Goal: Task Accomplishment & Management: Manage account settings

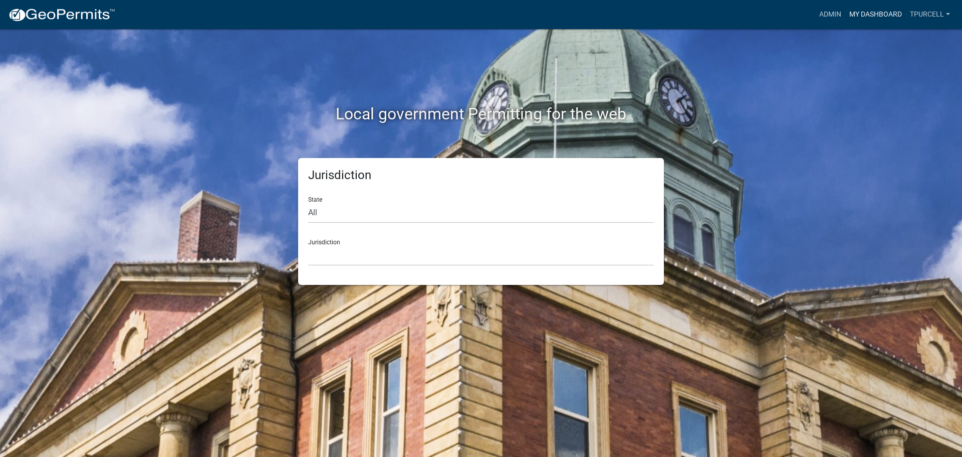
click at [860, 12] on link "My Dashboard" at bounding box center [876, 14] width 61 height 19
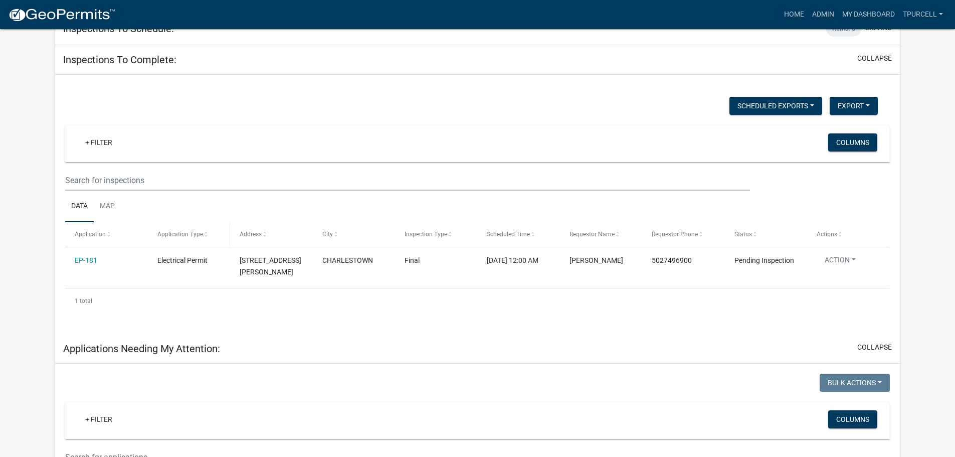
scroll to position [50, 0]
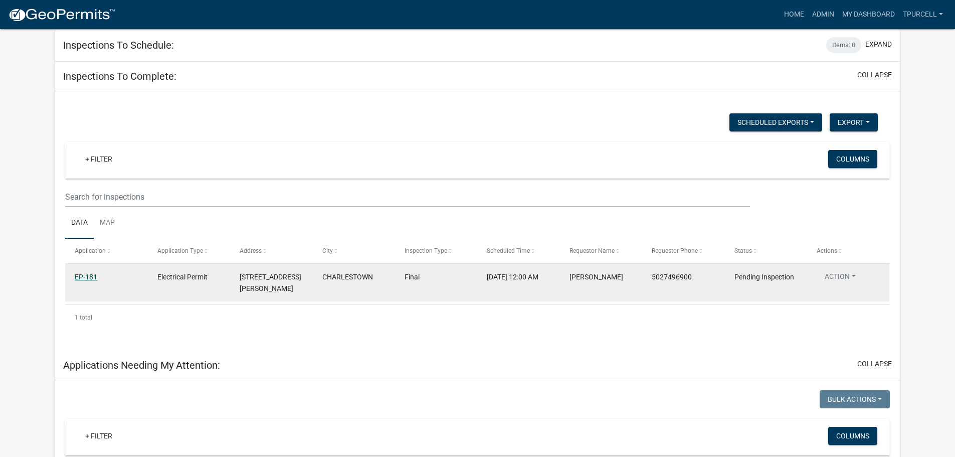
click at [86, 278] on link "EP-181" at bounding box center [86, 277] width 23 height 8
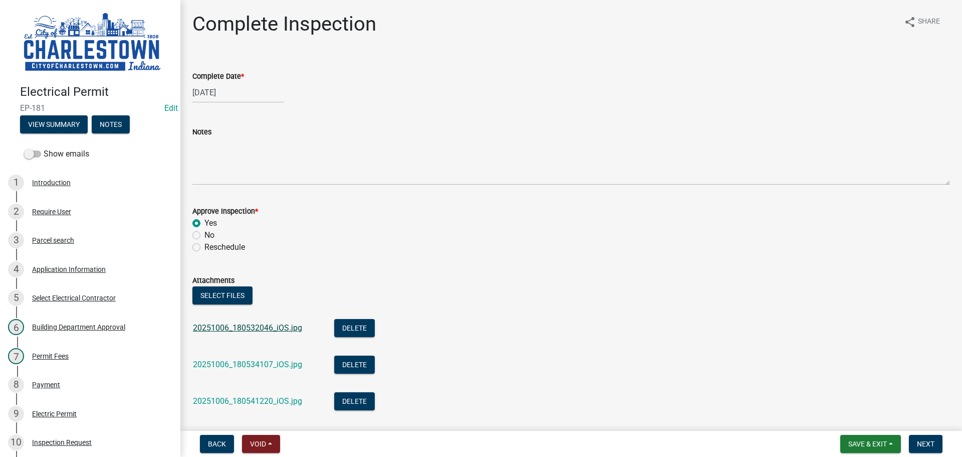
click at [263, 329] on link "20251006_180532046_iOS.jpg" at bounding box center [247, 328] width 109 height 10
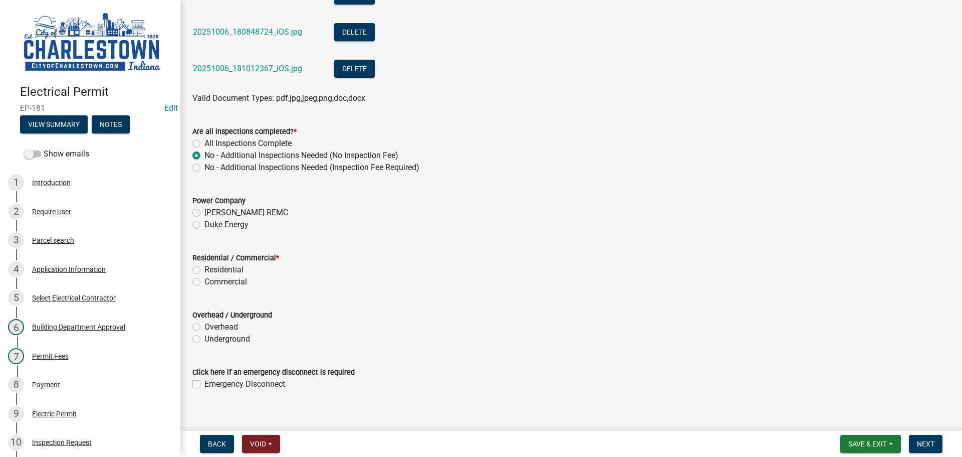
scroll to position [600, 0]
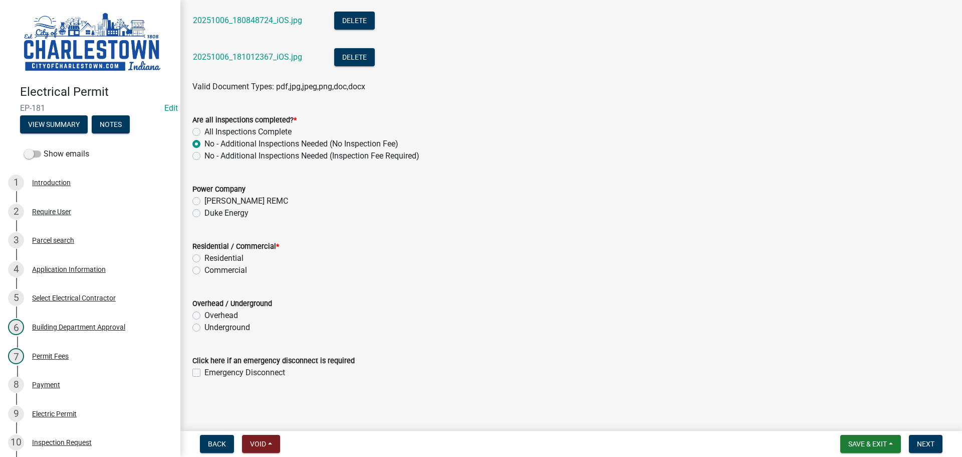
click at [204, 214] on label "Duke Energy" at bounding box center [226, 213] width 44 height 12
click at [204, 214] on input "Duke Energy" at bounding box center [207, 210] width 7 height 7
radio input "true"
click at [204, 256] on label "Residential" at bounding box center [223, 258] width 39 height 12
click at [204, 256] on input "Residential" at bounding box center [207, 255] width 7 height 7
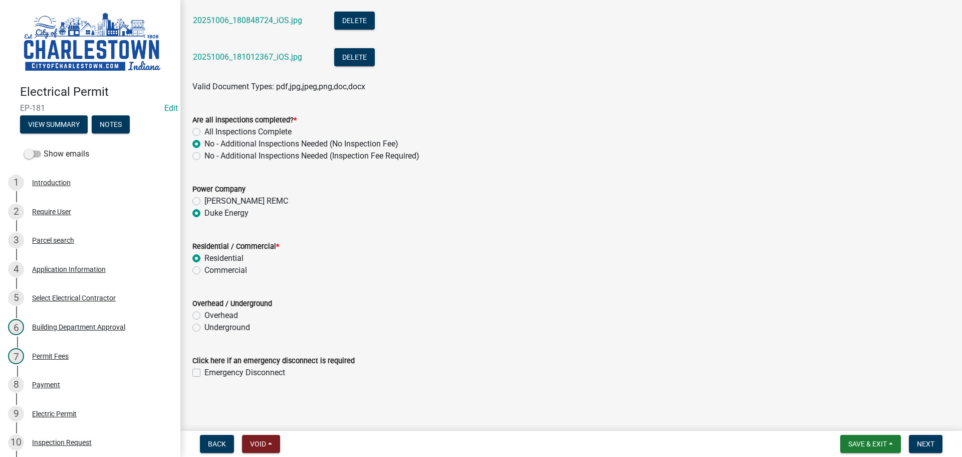
radio input "true"
click at [204, 325] on label "Underground" at bounding box center [227, 327] width 46 height 12
click at [204, 325] on input "Underground" at bounding box center [207, 324] width 7 height 7
radio input "true"
click at [935, 443] on span "Next" at bounding box center [926, 444] width 18 height 8
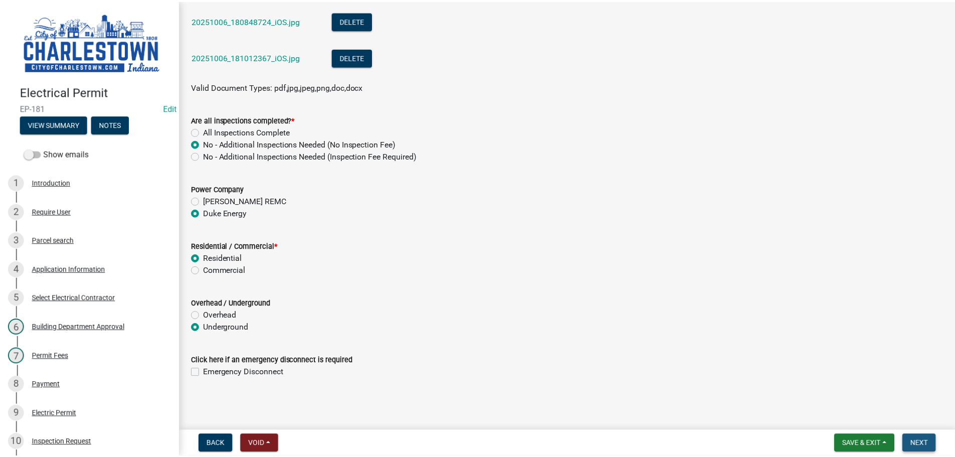
scroll to position [0, 0]
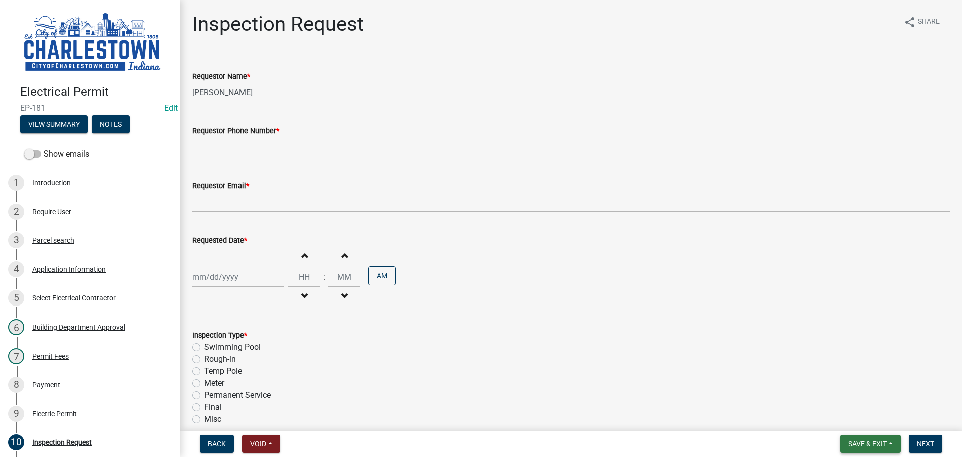
click at [865, 441] on span "Save & Exit" at bounding box center [868, 444] width 39 height 8
click at [847, 417] on button "Save & Exit" at bounding box center [861, 417] width 80 height 24
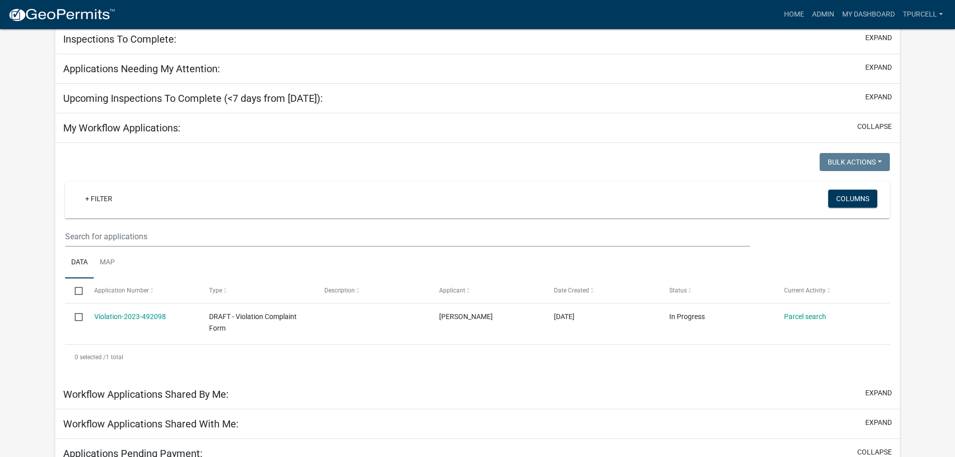
scroll to position [134, 0]
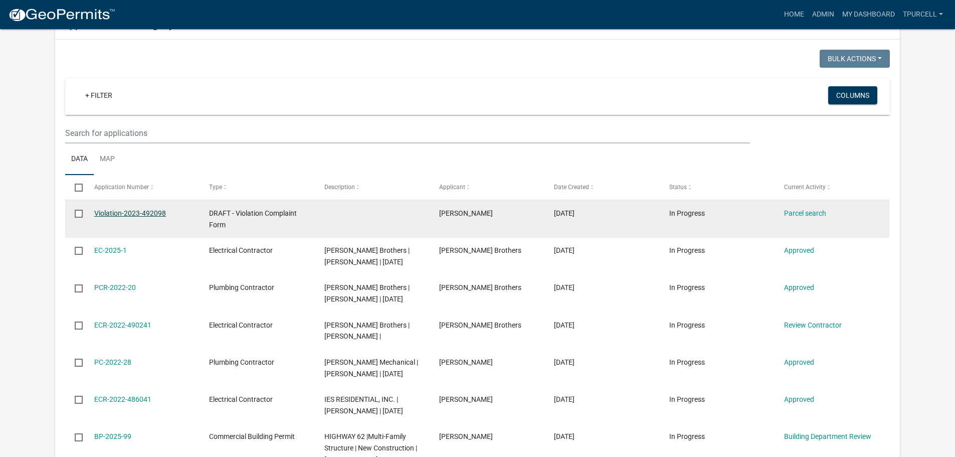
click at [126, 212] on link "Violation-2023-492098" at bounding box center [130, 213] width 72 height 8
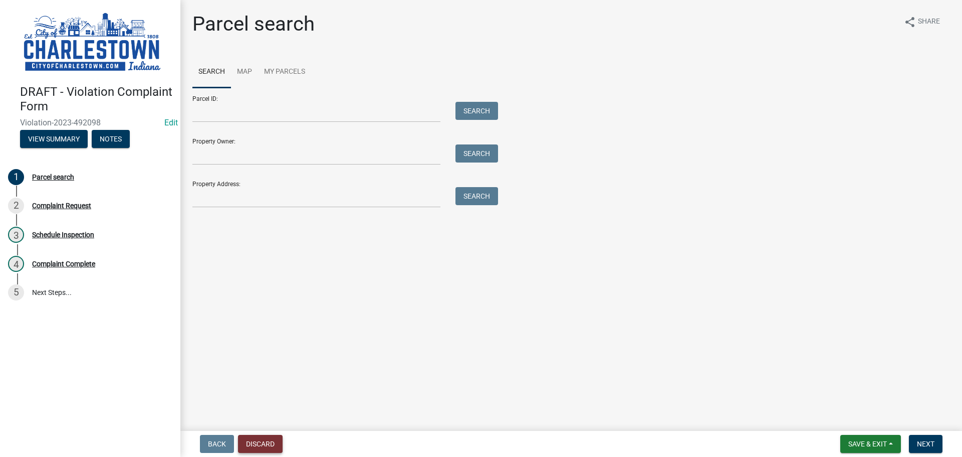
click at [266, 442] on button "Discard" at bounding box center [260, 444] width 45 height 18
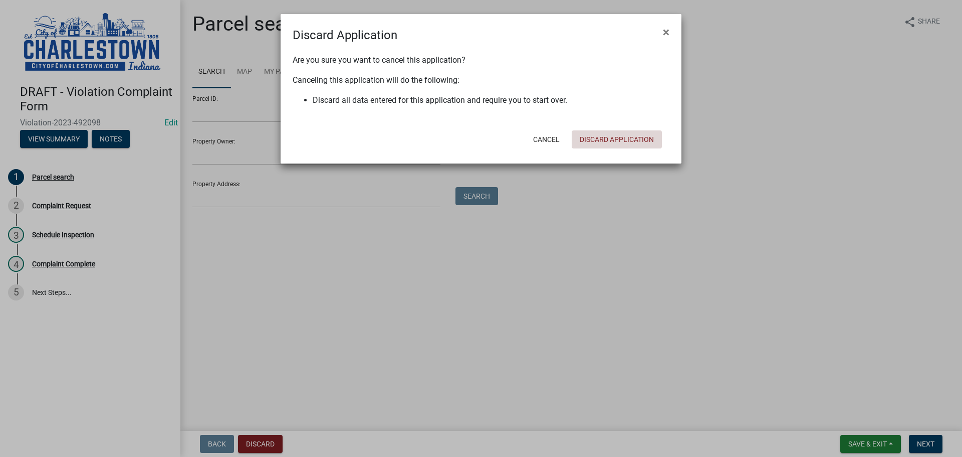
click at [636, 142] on button "Discard Application" at bounding box center [617, 139] width 90 height 18
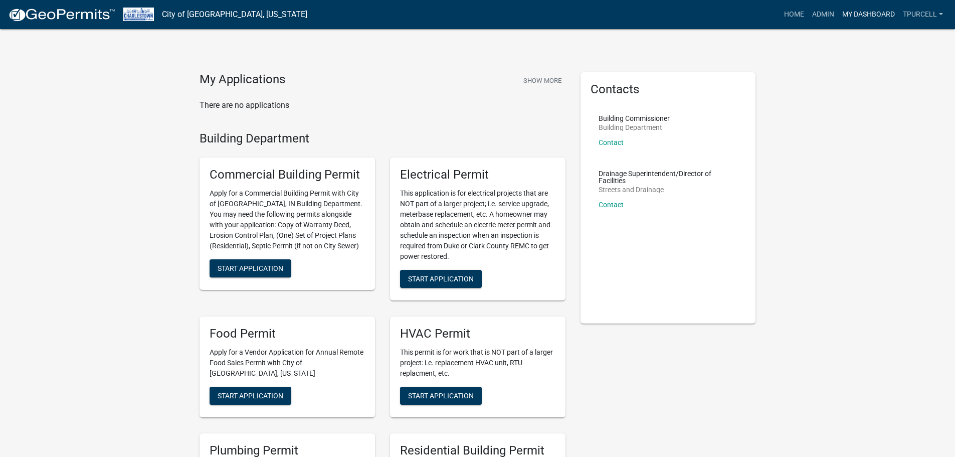
click at [868, 13] on link "My Dashboard" at bounding box center [868, 14] width 61 height 19
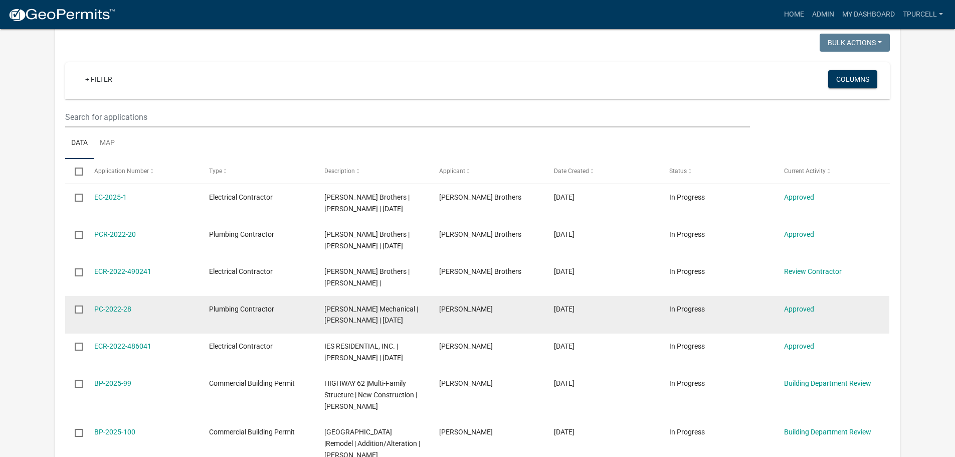
scroll to position [200, 0]
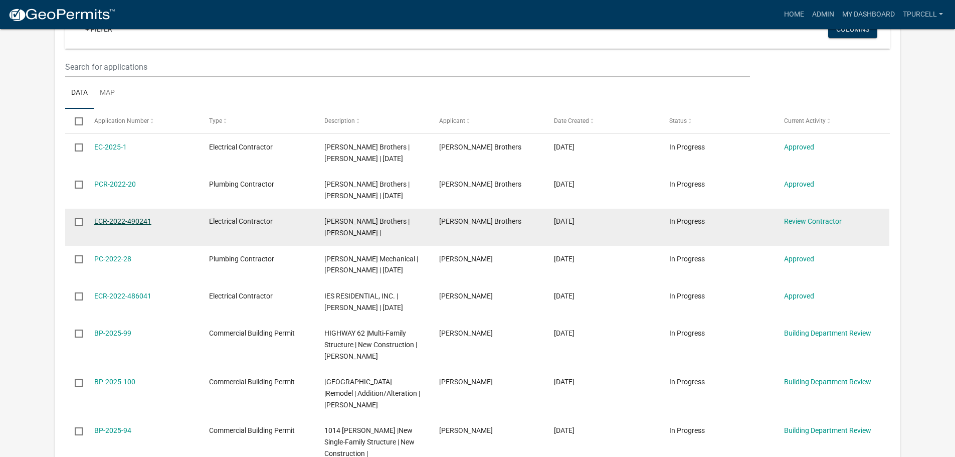
click at [131, 223] on link "ECR-2022-490241" at bounding box center [122, 221] width 57 height 8
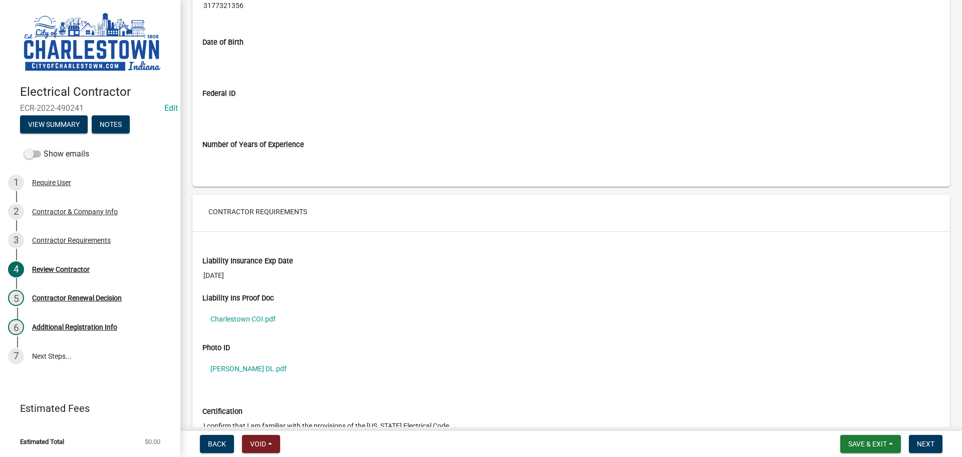
scroll to position [702, 0]
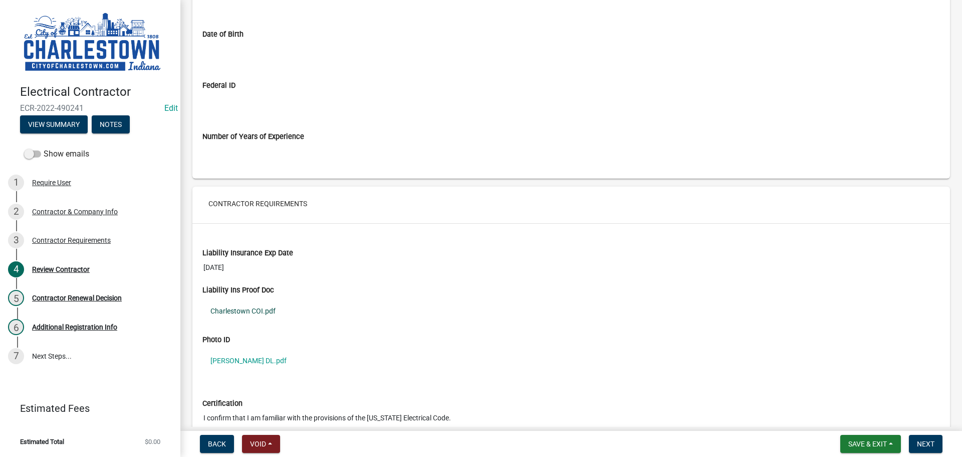
click at [235, 314] on link "Charlestown COI.pdf" at bounding box center [571, 310] width 738 height 23
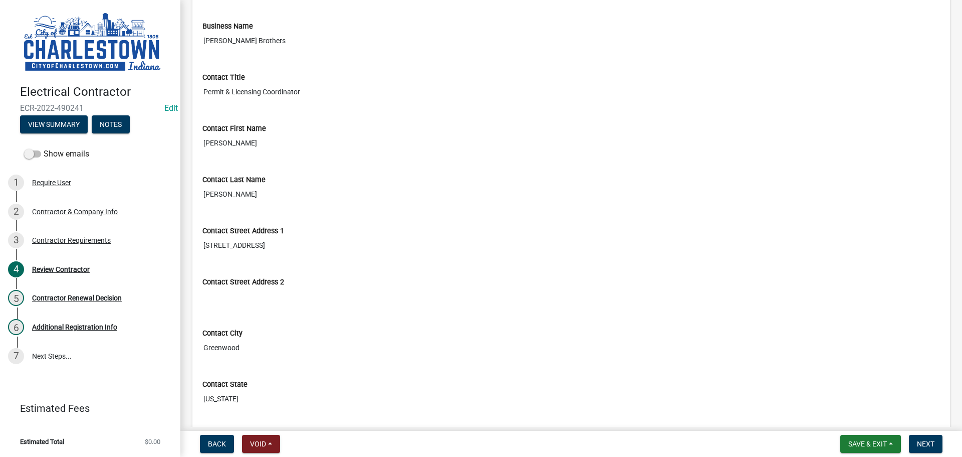
scroll to position [100, 0]
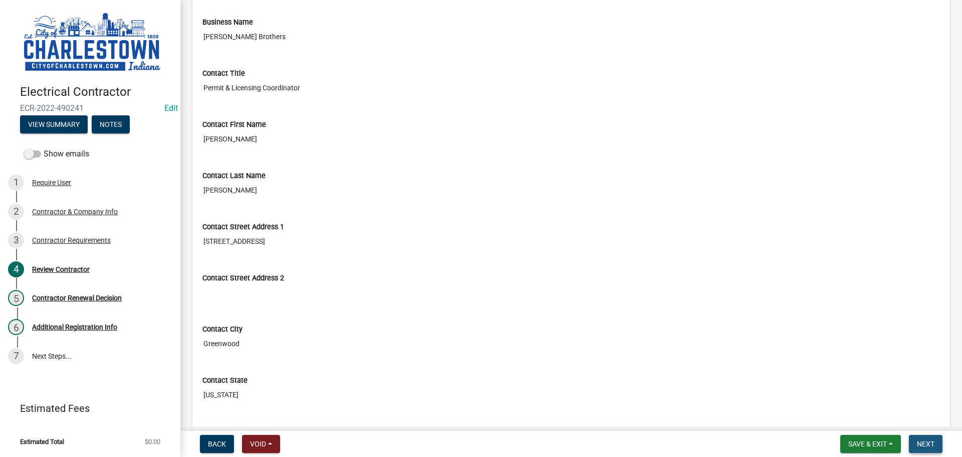
click at [929, 437] on button "Next" at bounding box center [926, 444] width 34 height 18
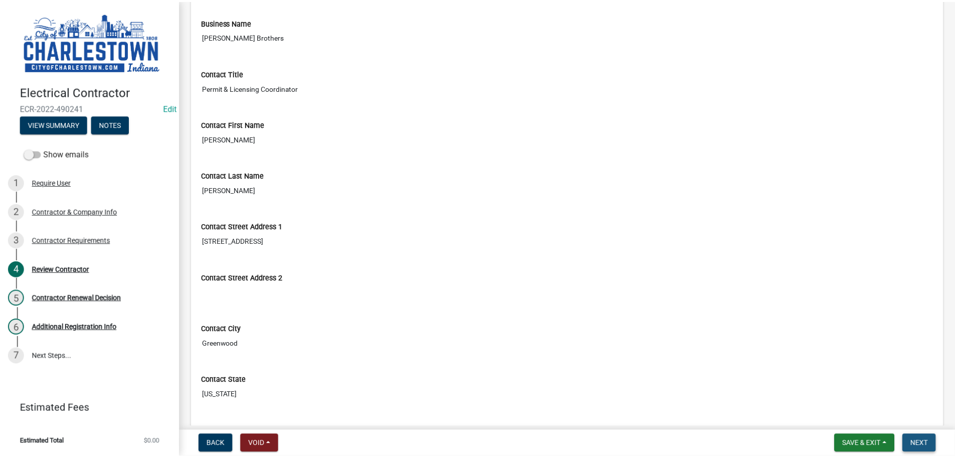
scroll to position [0, 0]
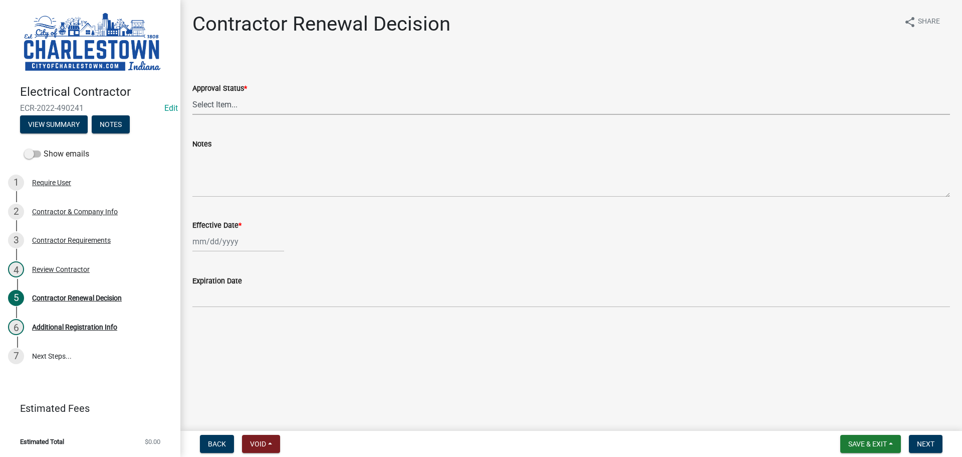
click at [223, 108] on select "Select Item... Approved Denied" at bounding box center [571, 104] width 758 height 21
click at [192, 94] on select "Select Item... Approved Denied" at bounding box center [571, 104] width 758 height 21
select select "30db8998-795d-4bbe-8e49-f1ade8865815"
click at [214, 243] on div at bounding box center [238, 241] width 92 height 21
select select "10"
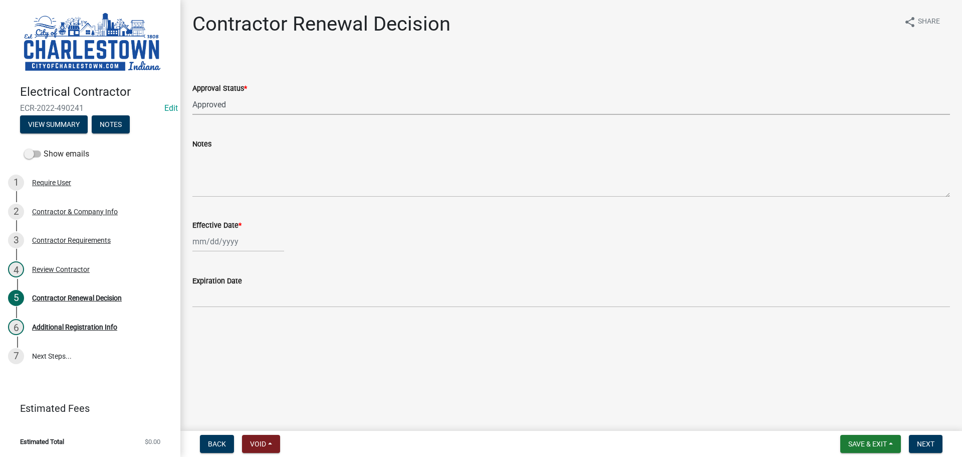
select select "2025"
click at [220, 324] on div "14" at bounding box center [219, 327] width 16 height 16
type input "[DATE]"
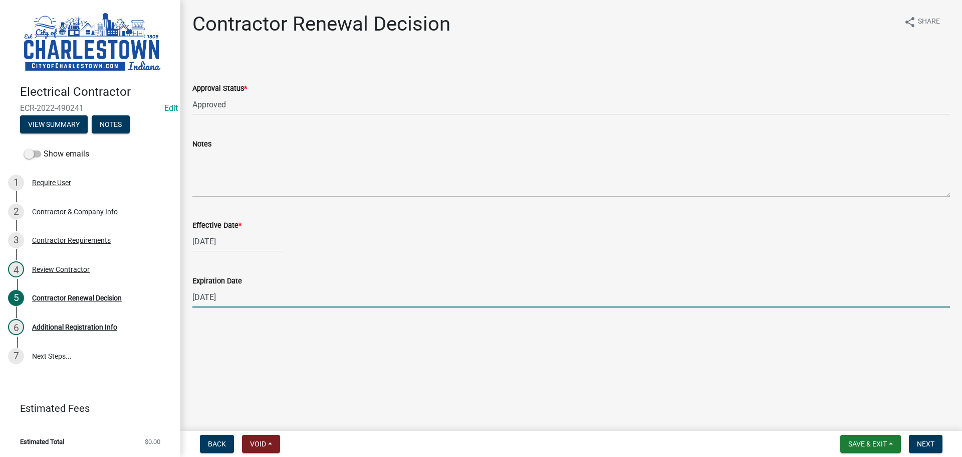
click at [240, 295] on input "[DATE]" at bounding box center [571, 297] width 758 height 21
type input "1"
type input "[DATE]"
click at [933, 441] on span "Next" at bounding box center [926, 444] width 18 height 8
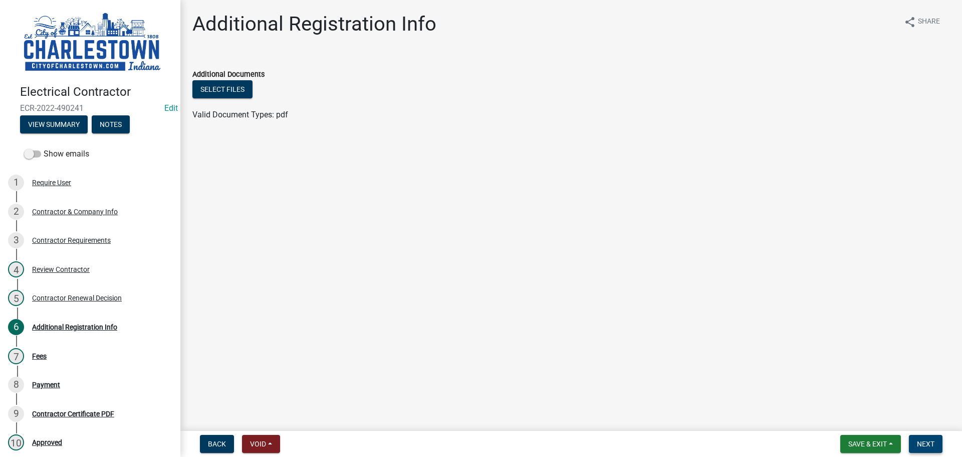
click at [928, 440] on span "Next" at bounding box center [926, 444] width 18 height 8
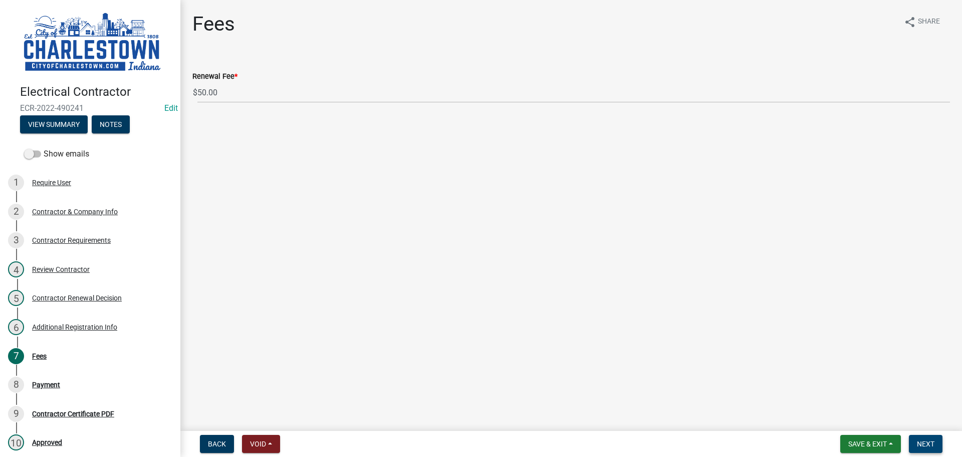
click at [923, 444] on span "Next" at bounding box center [926, 444] width 18 height 8
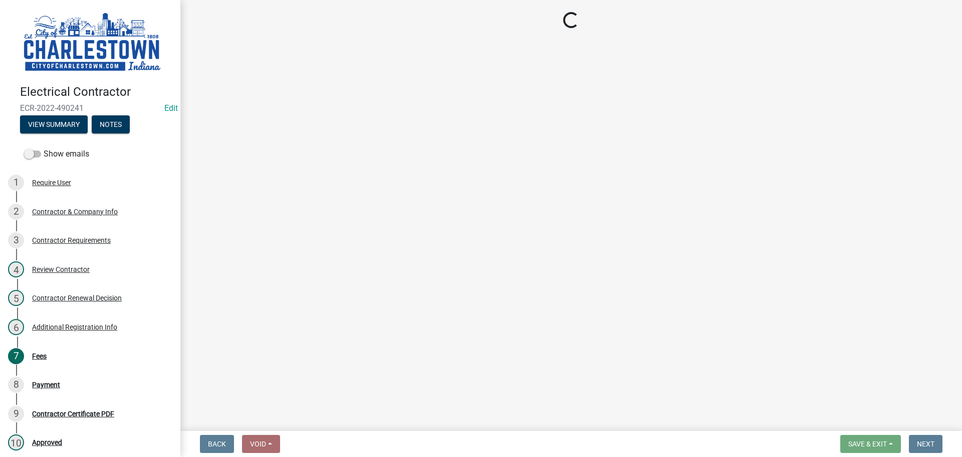
select select "3: 3"
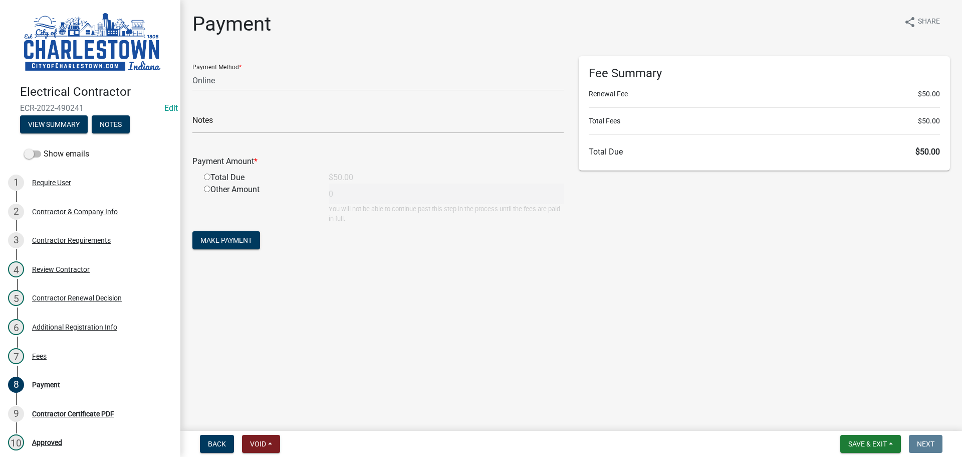
click at [207, 175] on input "radio" at bounding box center [207, 176] width 7 height 7
radio input "true"
type input "50"
click at [862, 440] on span "Save & Exit" at bounding box center [868, 444] width 39 height 8
click at [860, 412] on button "Save & Exit" at bounding box center [861, 417] width 80 height 24
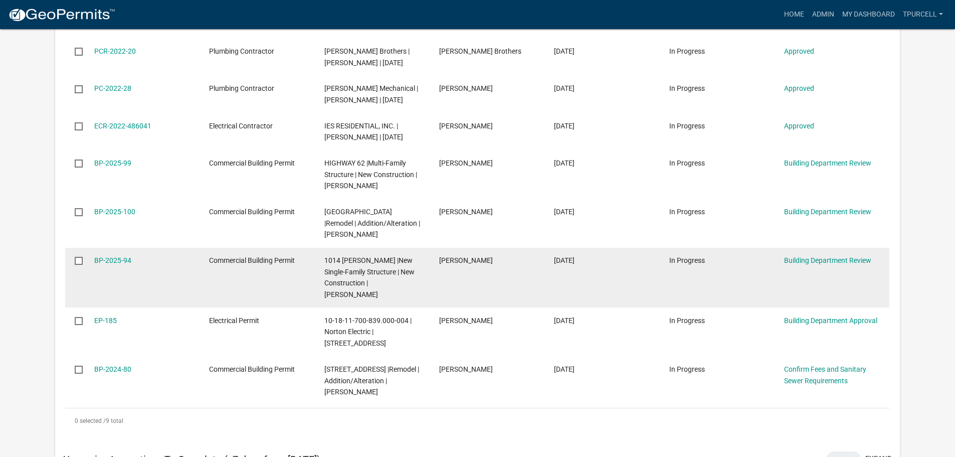
scroll to position [351, 0]
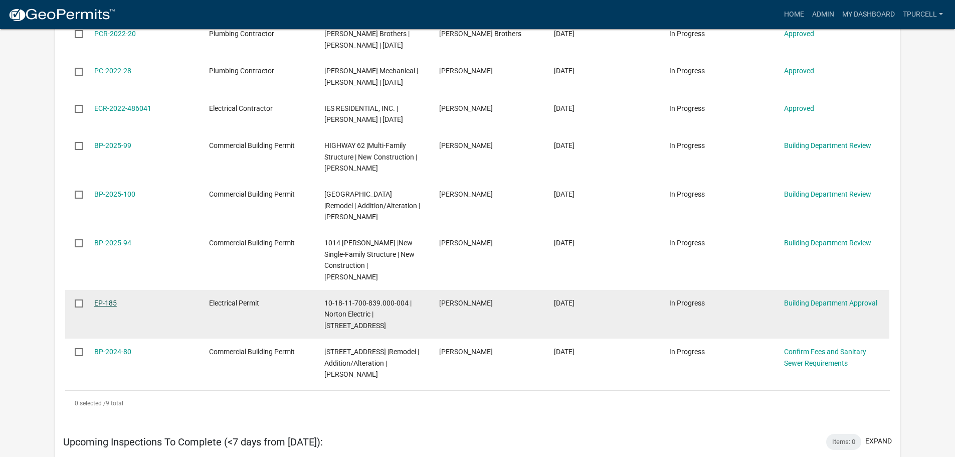
click at [106, 299] on link "EP-185" at bounding box center [105, 303] width 23 height 8
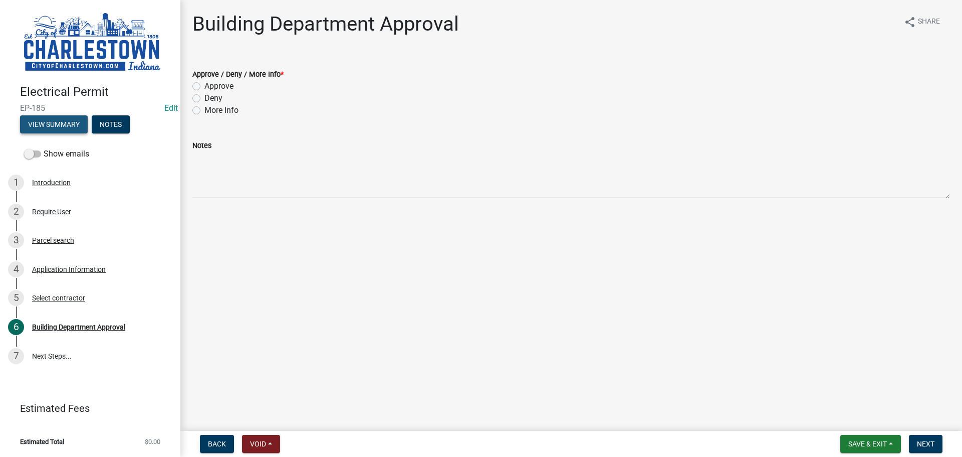
click at [78, 127] on button "View Summary" at bounding box center [54, 124] width 68 height 18
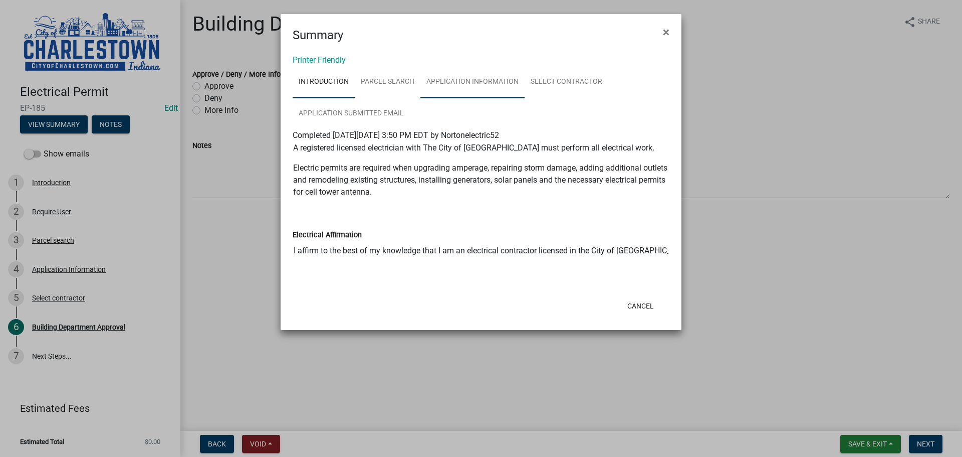
click at [482, 80] on link "Application Information" at bounding box center [473, 82] width 104 height 32
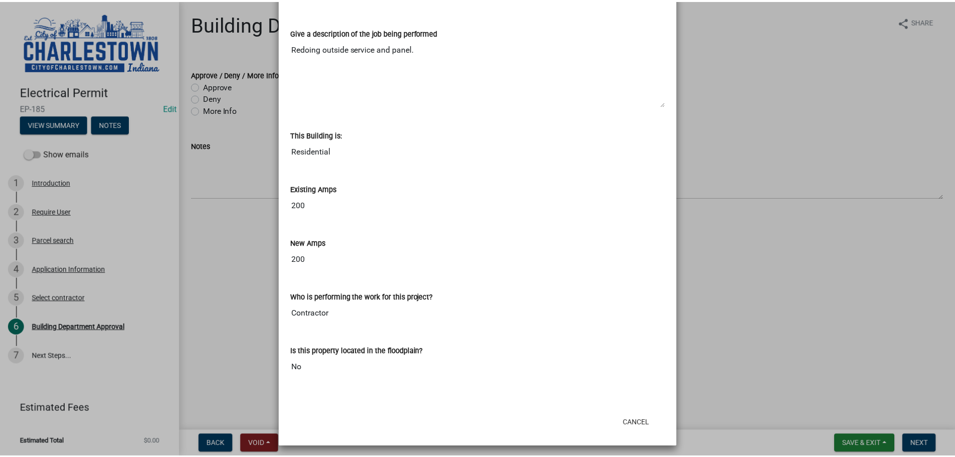
scroll to position [429, 0]
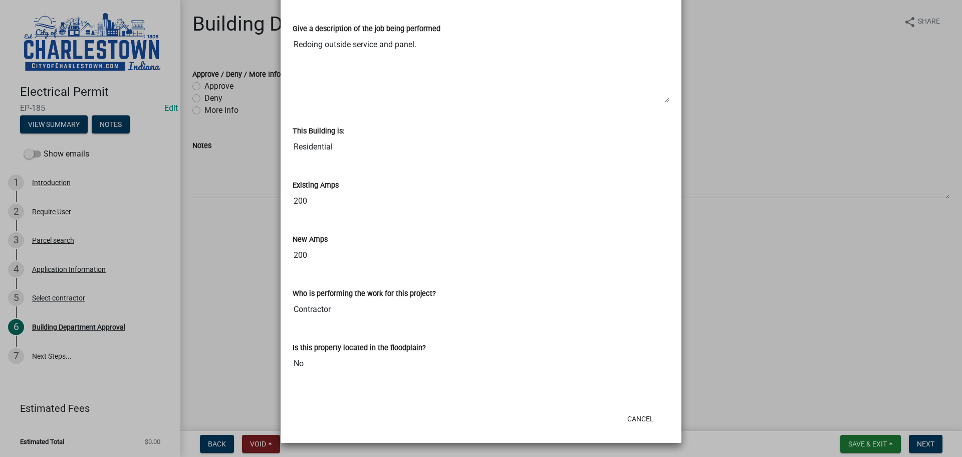
click at [860, 274] on ngb-modal-window "Summary × Printer Friendly Introduction Parcel search Application Information S…" at bounding box center [481, 228] width 962 height 457
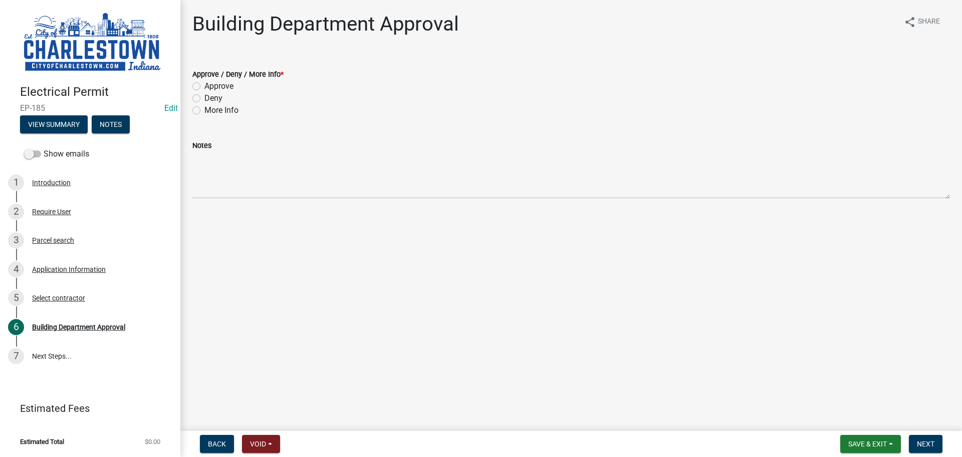
click at [204, 87] on label "Approve" at bounding box center [218, 86] width 29 height 12
click at [204, 87] on input "Approve" at bounding box center [207, 83] width 7 height 7
radio input "true"
click at [926, 443] on span "Next" at bounding box center [926, 444] width 18 height 8
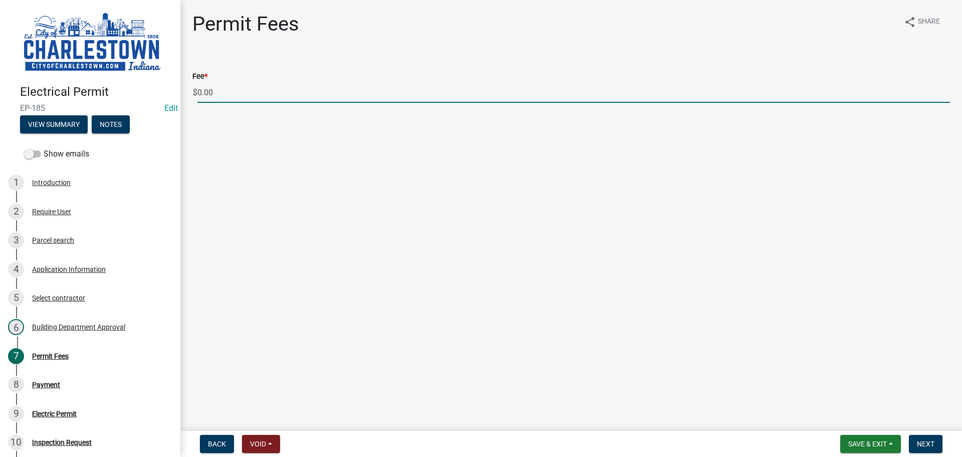
click at [202, 88] on input "0.00" at bounding box center [573, 92] width 753 height 21
type input "100.00"
click at [929, 444] on span "Next" at bounding box center [926, 444] width 18 height 8
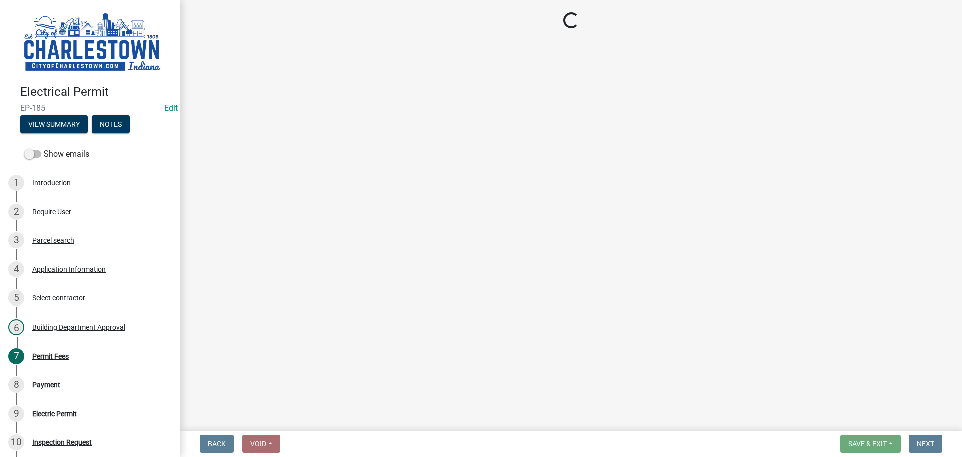
select select "3: 3"
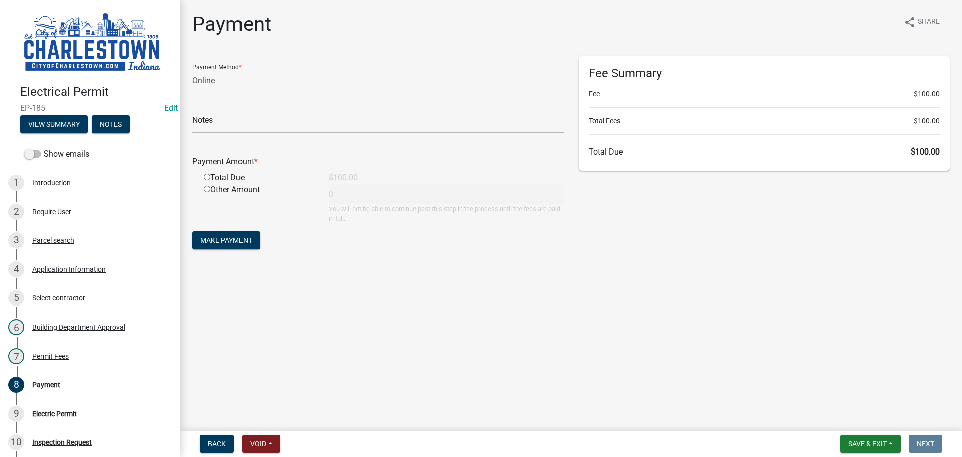
click at [209, 173] on input "radio" at bounding box center [207, 176] width 7 height 7
radio input "true"
type input "100"
click at [877, 441] on span "Save & Exit" at bounding box center [868, 444] width 39 height 8
click at [844, 416] on button "Save & Exit" at bounding box center [861, 417] width 80 height 24
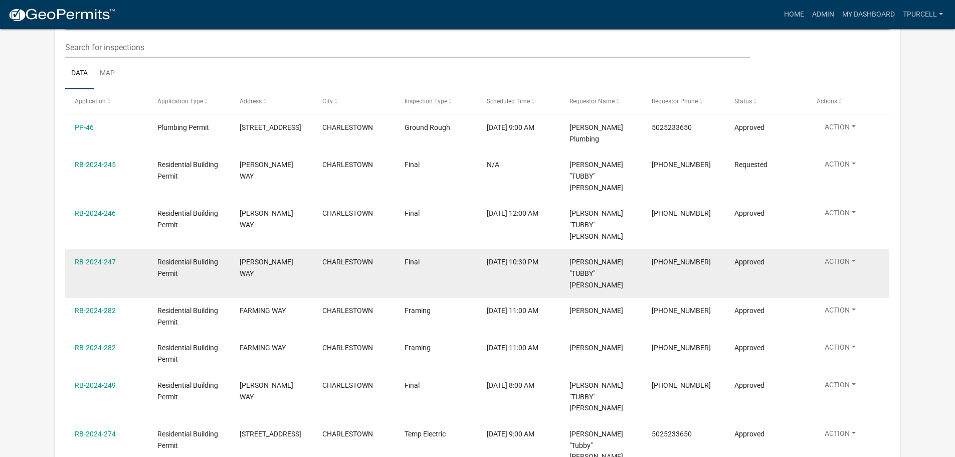
scroll to position [1765, 0]
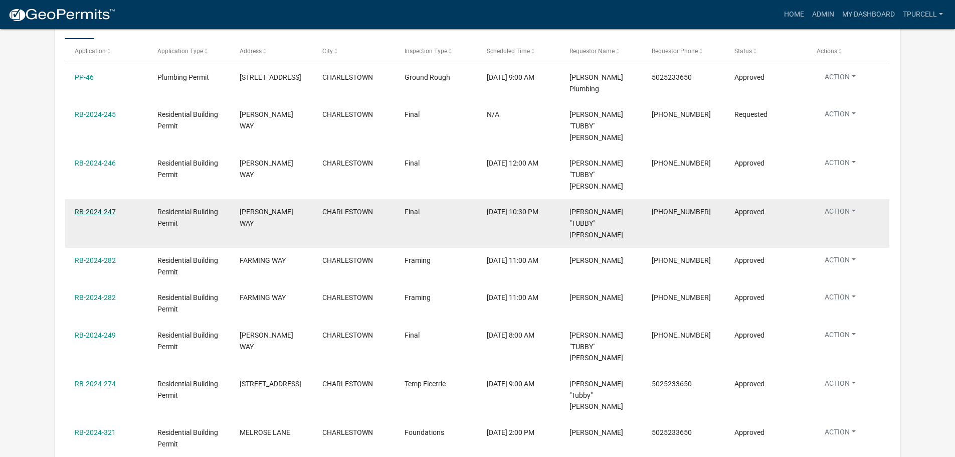
click at [106, 208] on link "RB-2024-247" at bounding box center [95, 212] width 41 height 8
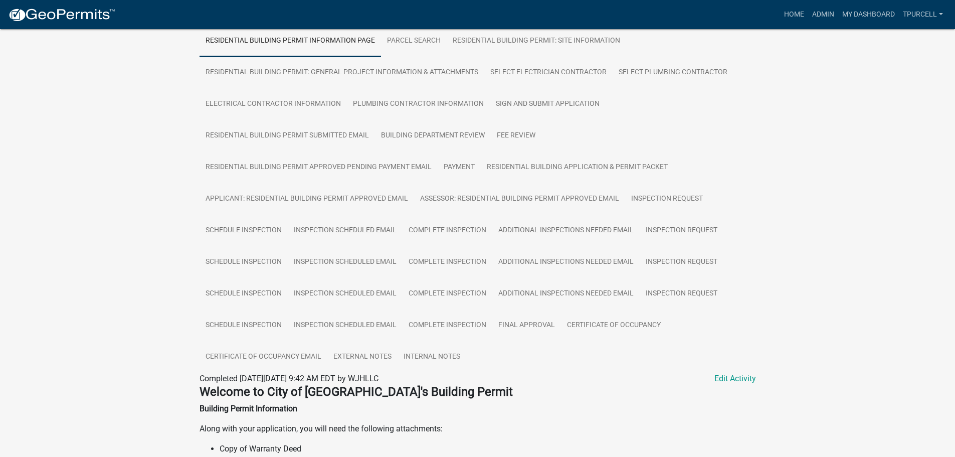
scroll to position [200, 0]
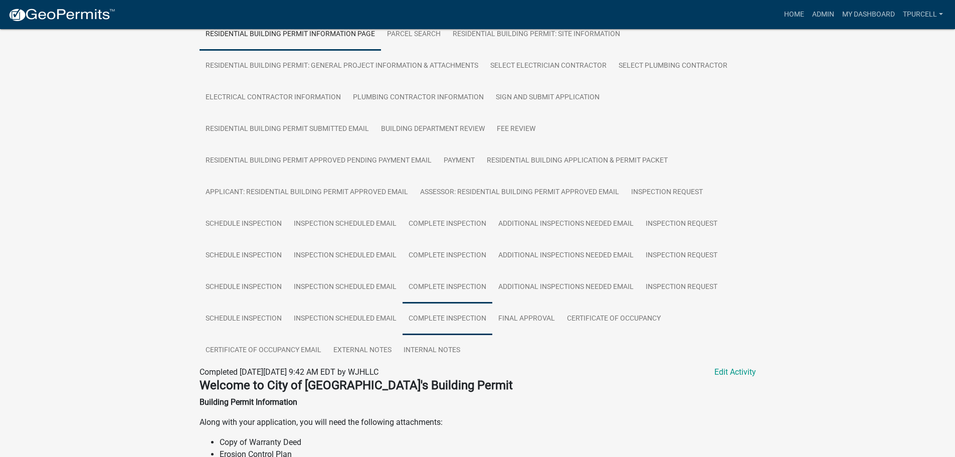
click at [455, 316] on link "Complete Inspection" at bounding box center [447, 319] width 90 height 32
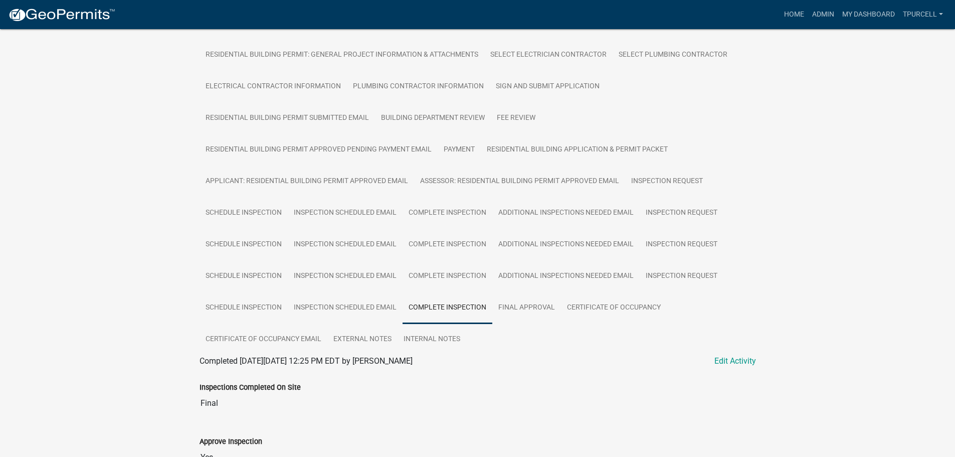
scroll to position [210, 0]
click at [265, 305] on link "Schedule Inspection" at bounding box center [243, 309] width 88 height 32
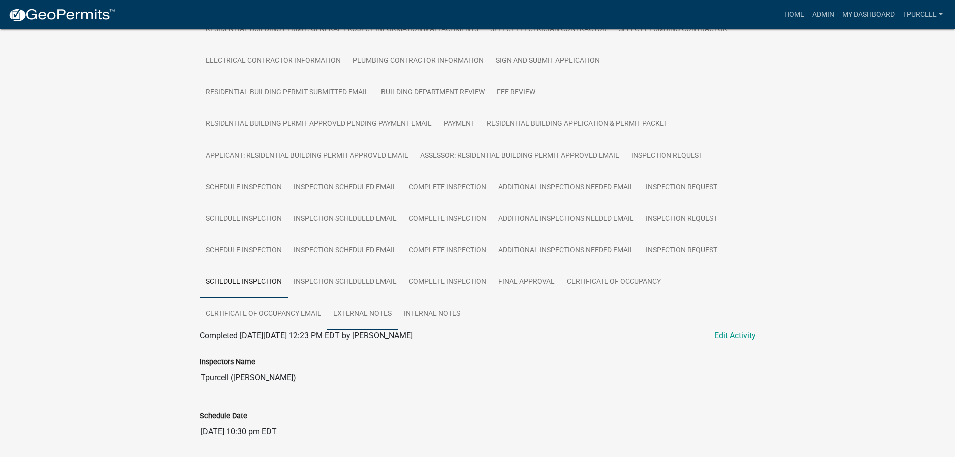
scroll to position [222, 0]
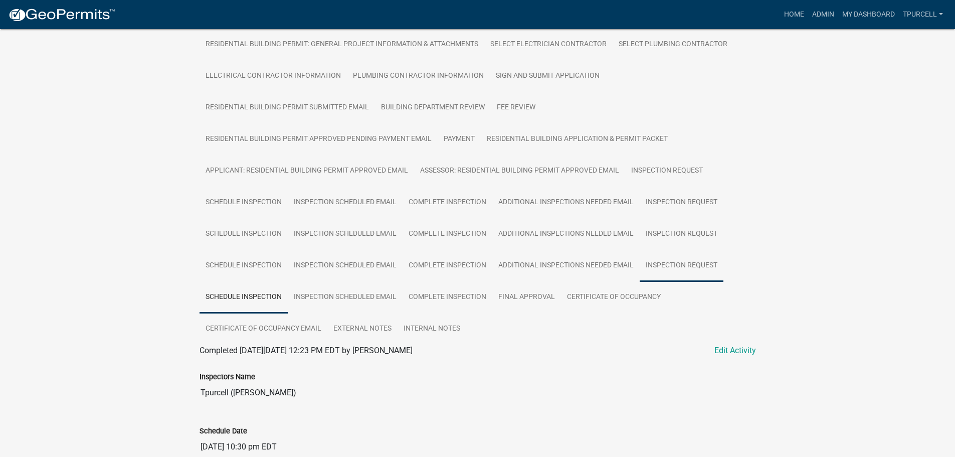
click at [671, 261] on link "Inspection Request" at bounding box center [682, 266] width 84 height 32
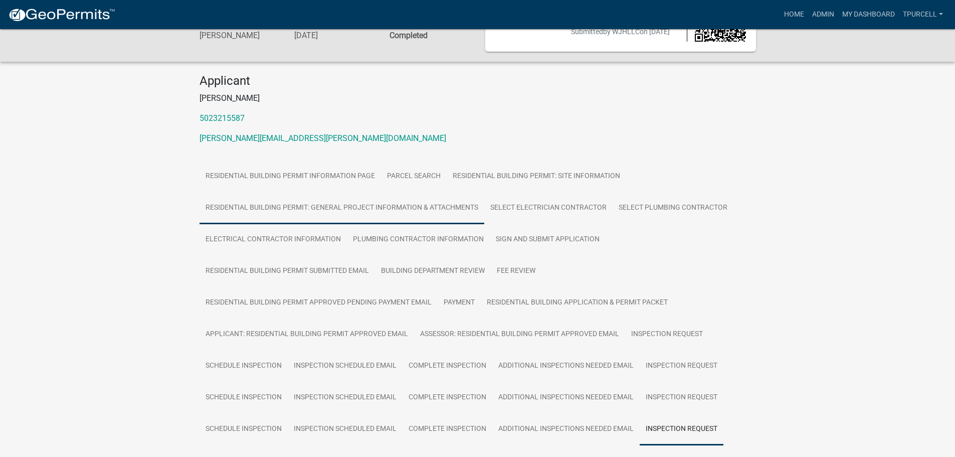
scroll to position [0, 0]
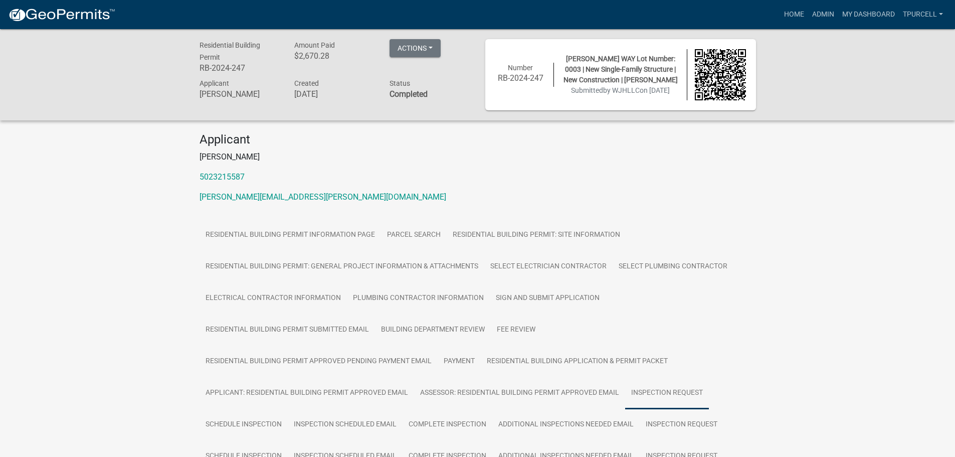
click at [645, 392] on link "Inspection Request" at bounding box center [667, 393] width 84 height 32
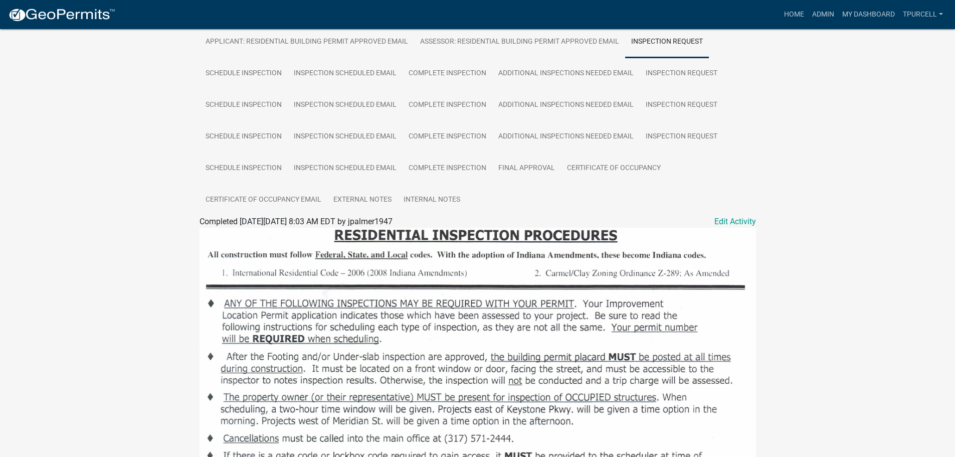
scroll to position [301, 0]
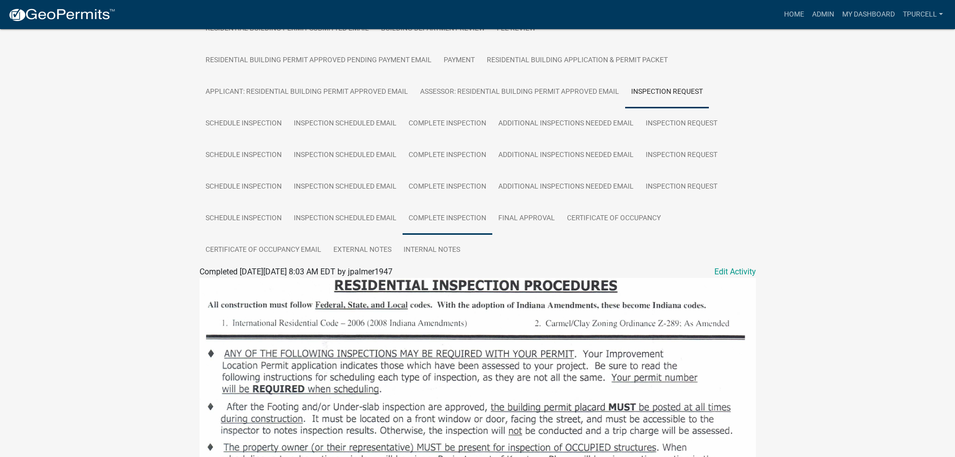
click at [442, 215] on link "Complete Inspection" at bounding box center [447, 218] width 90 height 32
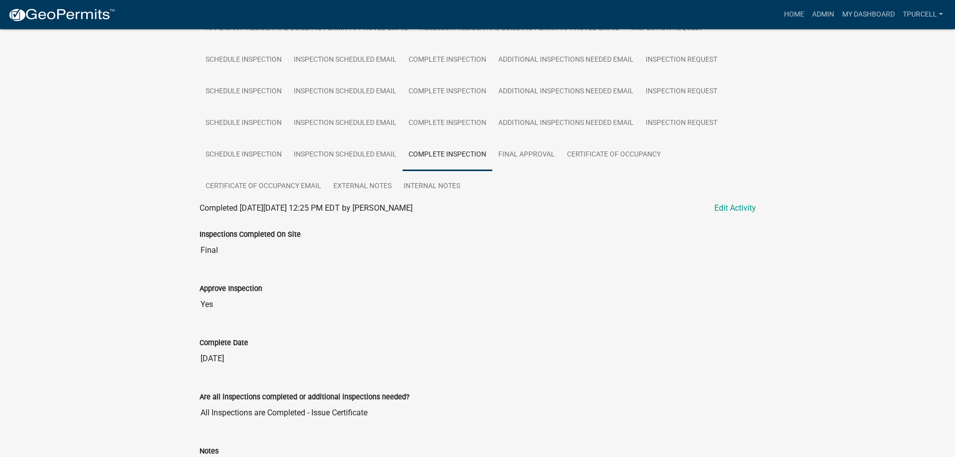
scroll to position [310, 0]
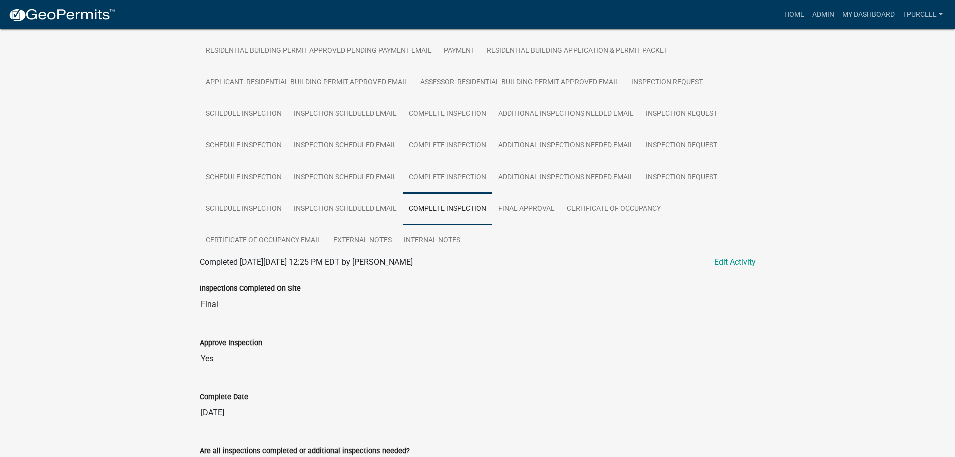
click at [438, 173] on link "Complete Inspection" at bounding box center [447, 177] width 90 height 32
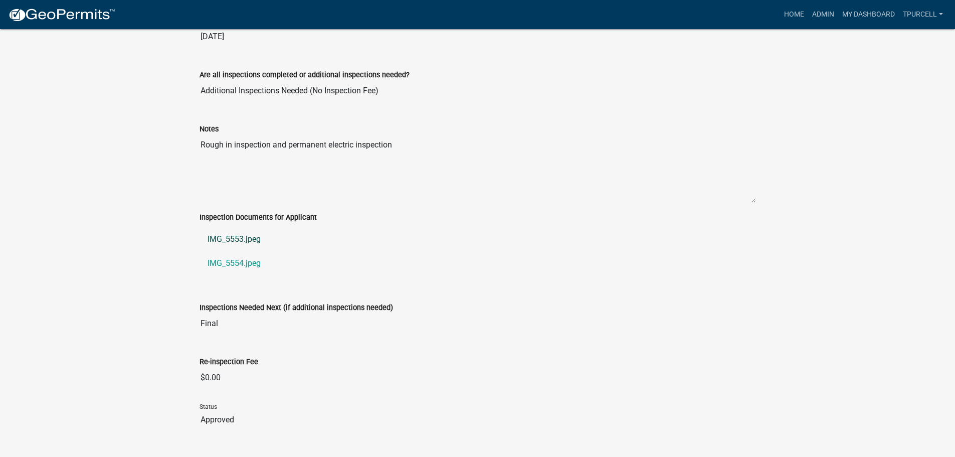
scroll to position [789, 0]
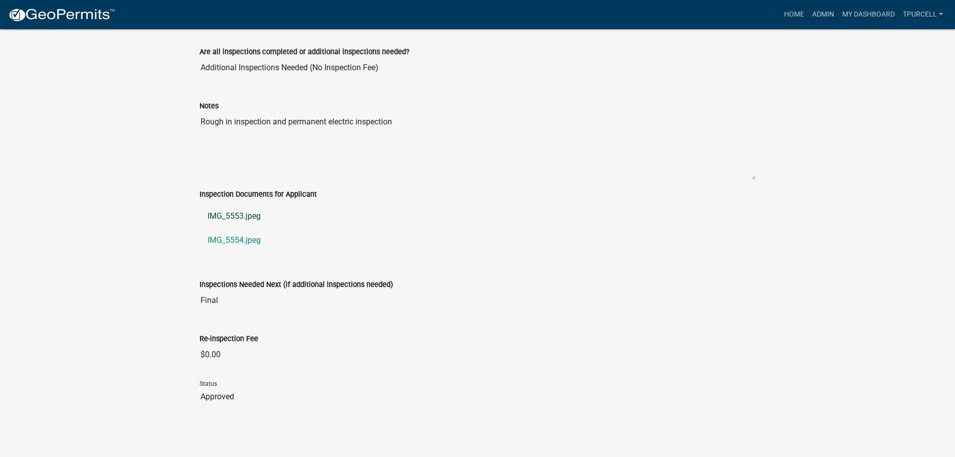
click at [238, 219] on link "IMG_5553.jpeg" at bounding box center [477, 216] width 556 height 24
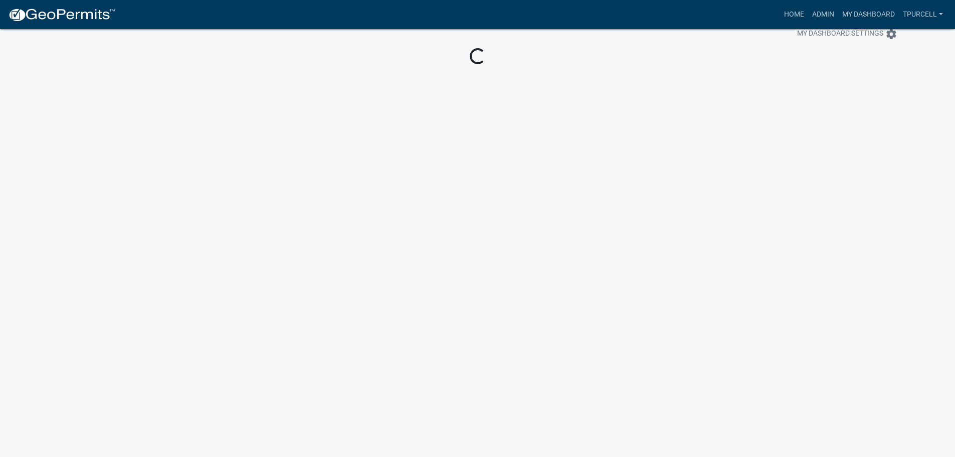
scroll to position [29, 0]
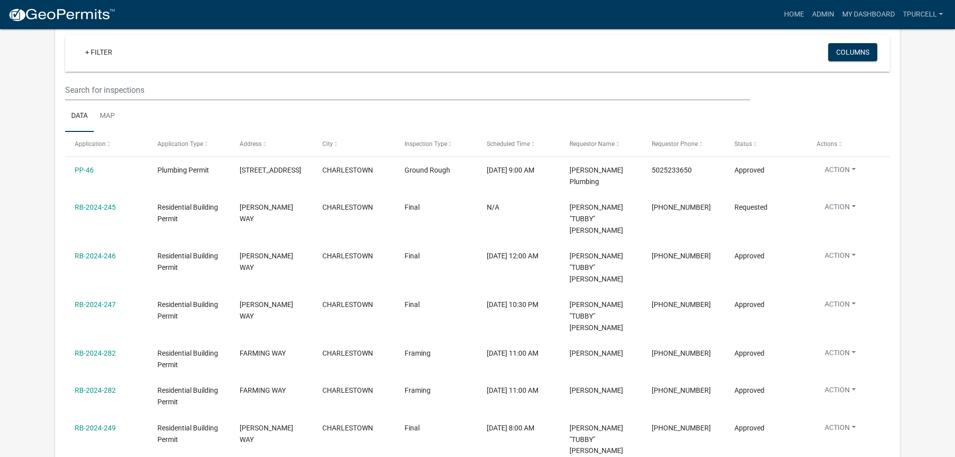
scroll to position [1654, 0]
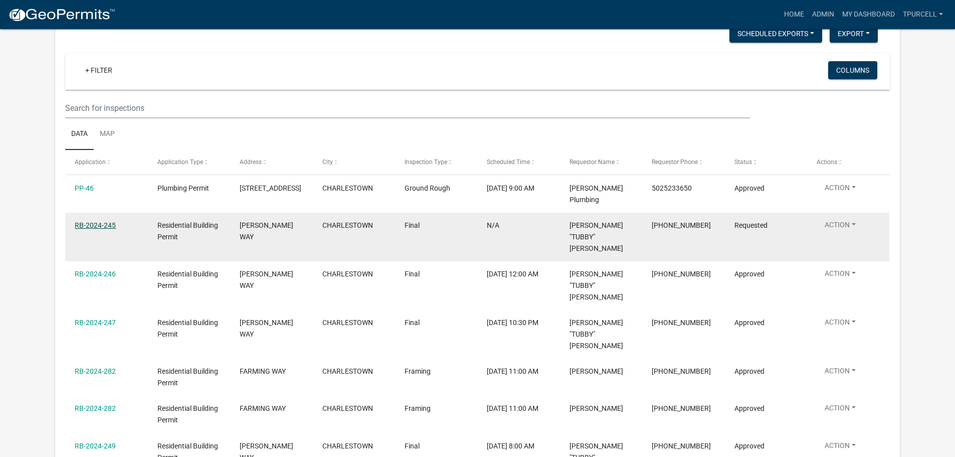
click at [94, 221] on link "RB-2024-245" at bounding box center [95, 225] width 41 height 8
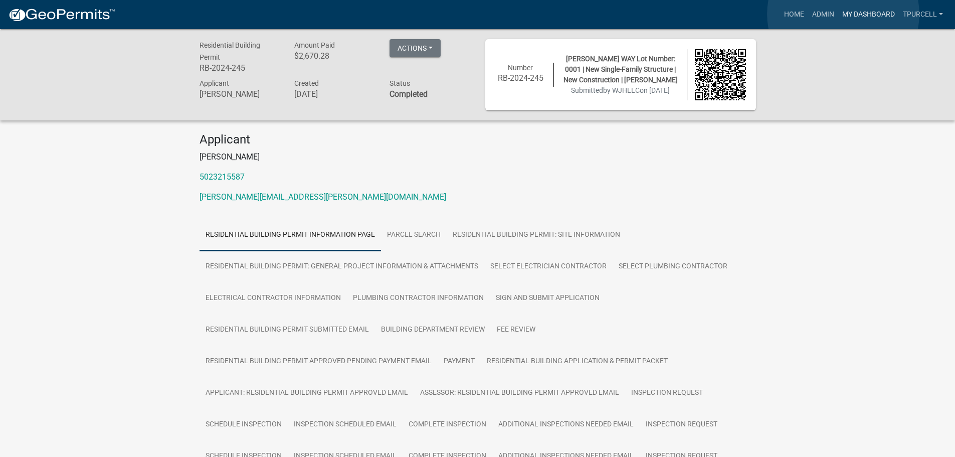
click at [843, 14] on link "My Dashboard" at bounding box center [868, 14] width 61 height 19
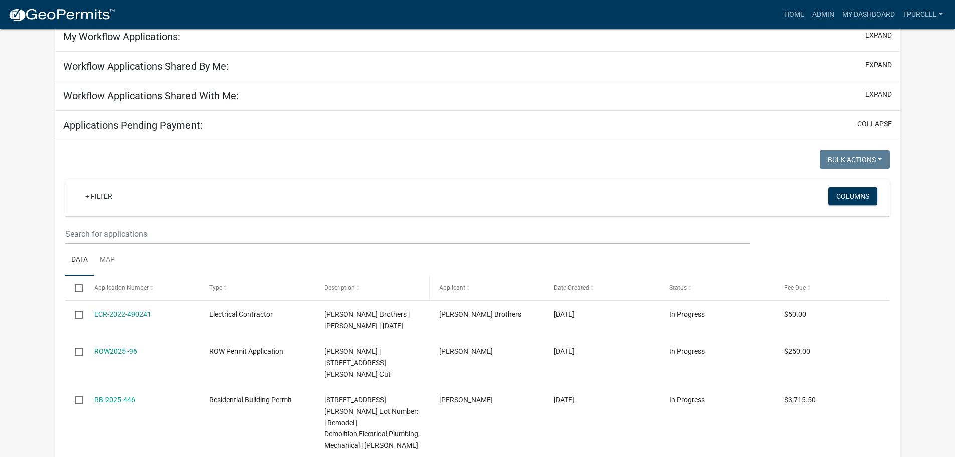
scroll to position [251, 0]
